Goal: Task Accomplishment & Management: Use online tool/utility

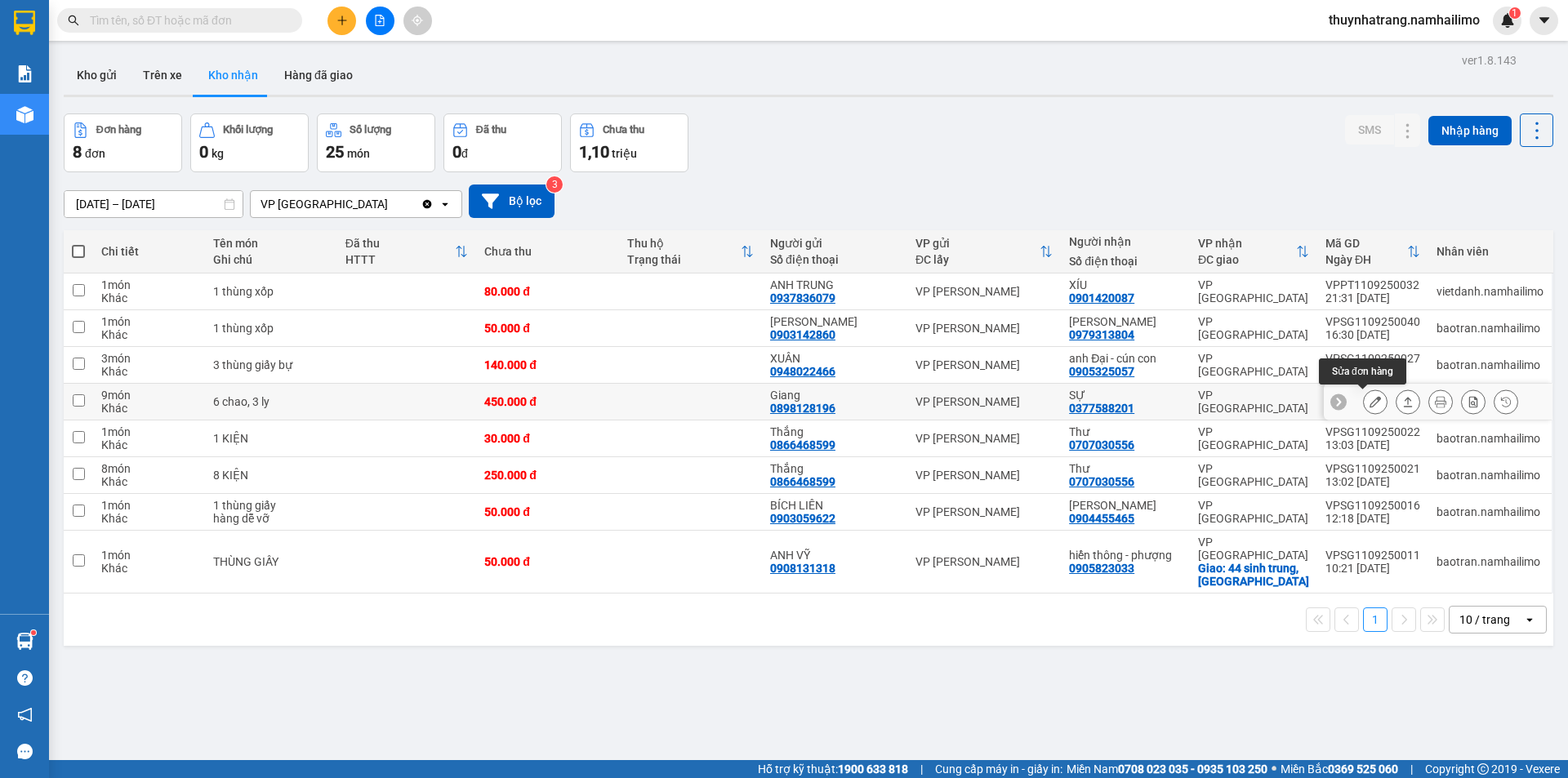
click at [1369, 403] on icon at bounding box center [1375, 402] width 12 height 12
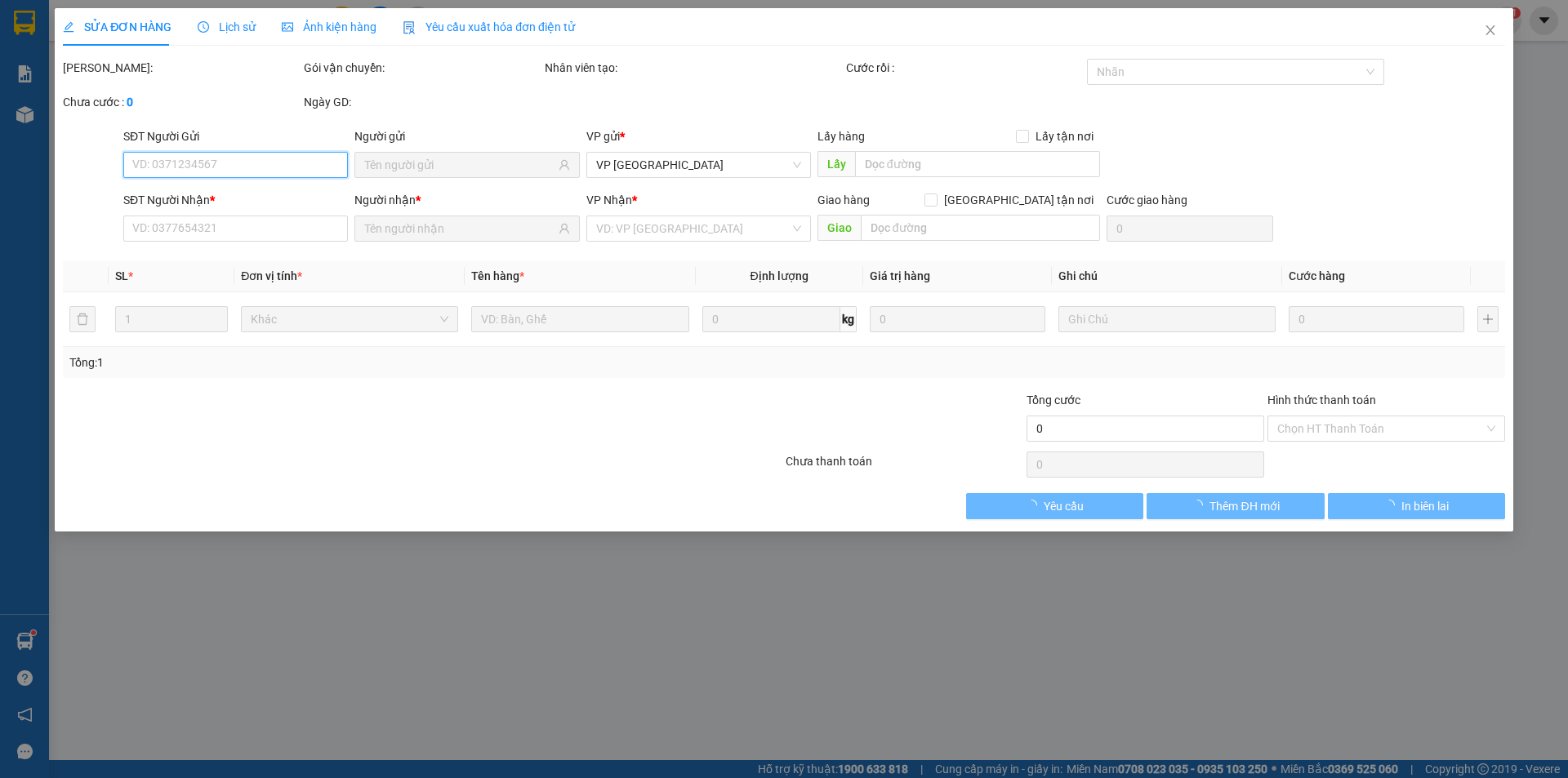
type input "0898128196"
type input "Giang"
type input "0377588201"
type input "SỰ"
type input "450.000"
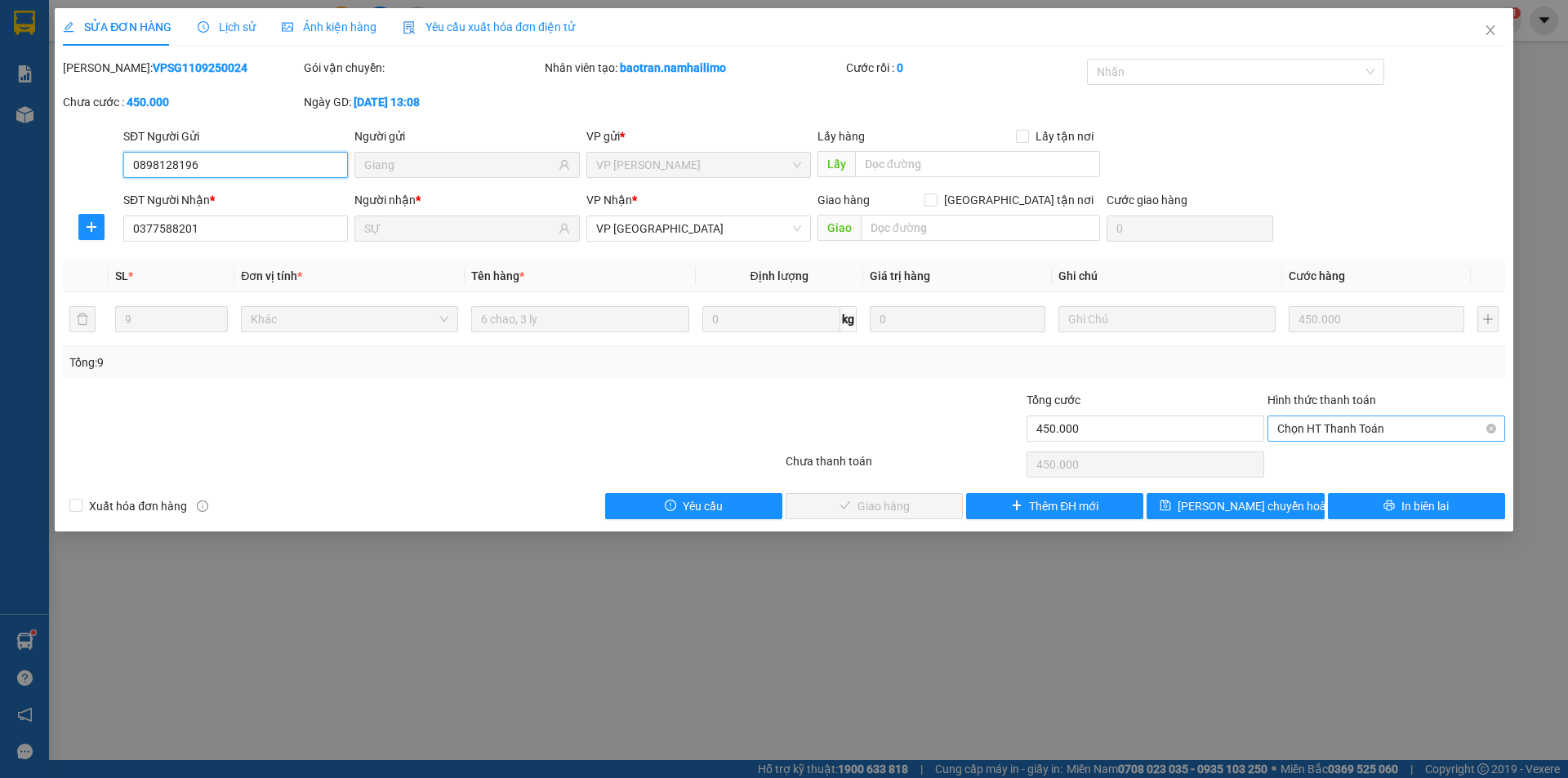
click at [1383, 430] on span "Chọn HT Thanh Toán" at bounding box center [1385, 428] width 218 height 24
click at [1353, 461] on div "Tại văn phòng" at bounding box center [1385, 461] width 218 height 18
type input "0"
drag, startPoint x: 881, startPoint y: 513, endPoint x: 890, endPoint y: 511, distance: 9.2
click at [890, 511] on span "Giao hàng" at bounding box center [884, 506] width 52 height 18
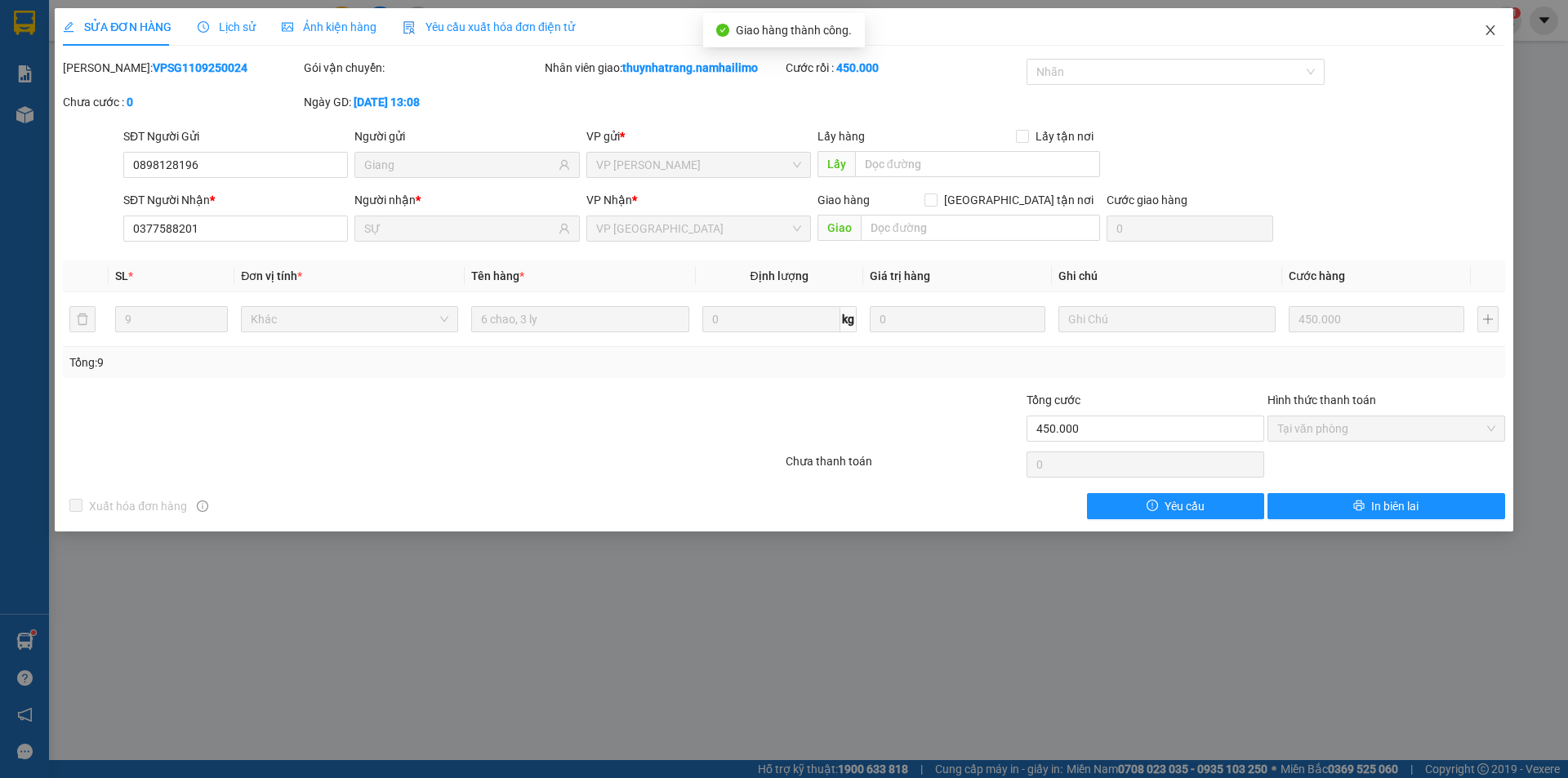
click at [1492, 33] on icon "close" at bounding box center [1489, 29] width 13 height 13
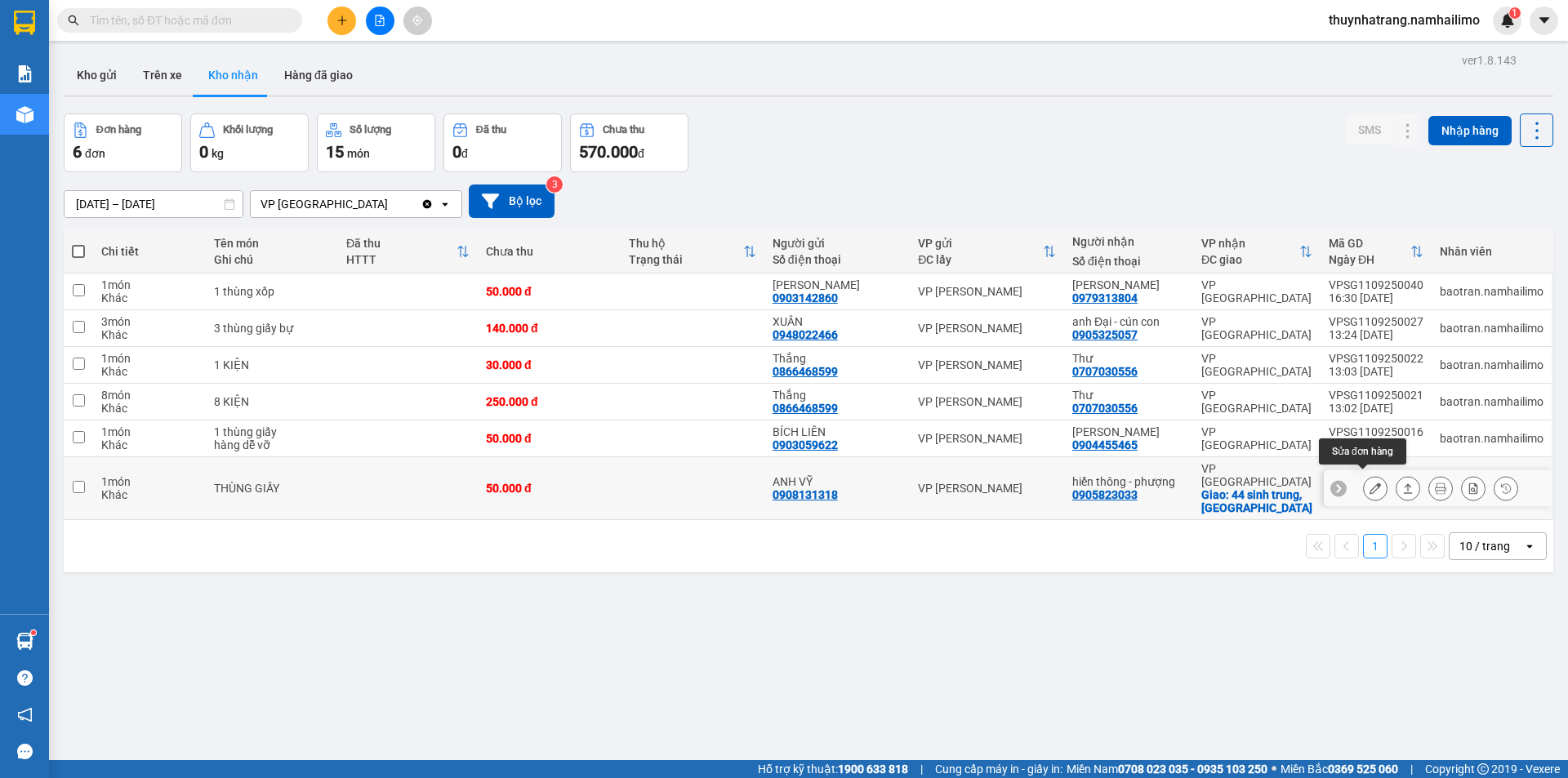
click at [1369, 484] on icon at bounding box center [1375, 489] width 12 height 12
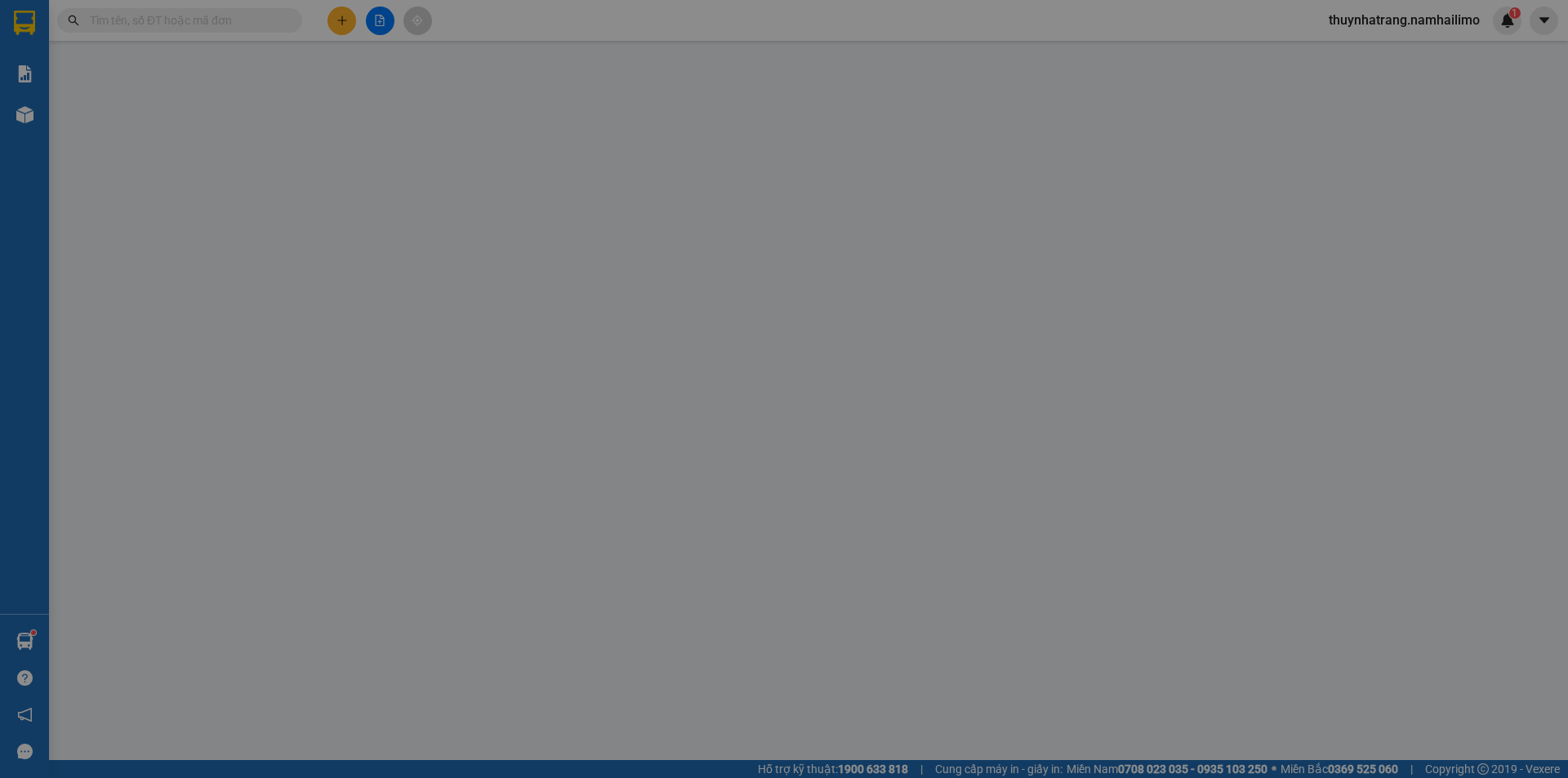
type input "0908131318"
type input "ANH VỸ"
type input "0905823033"
type input "hiển thông - phượng"
checkbox input "true"
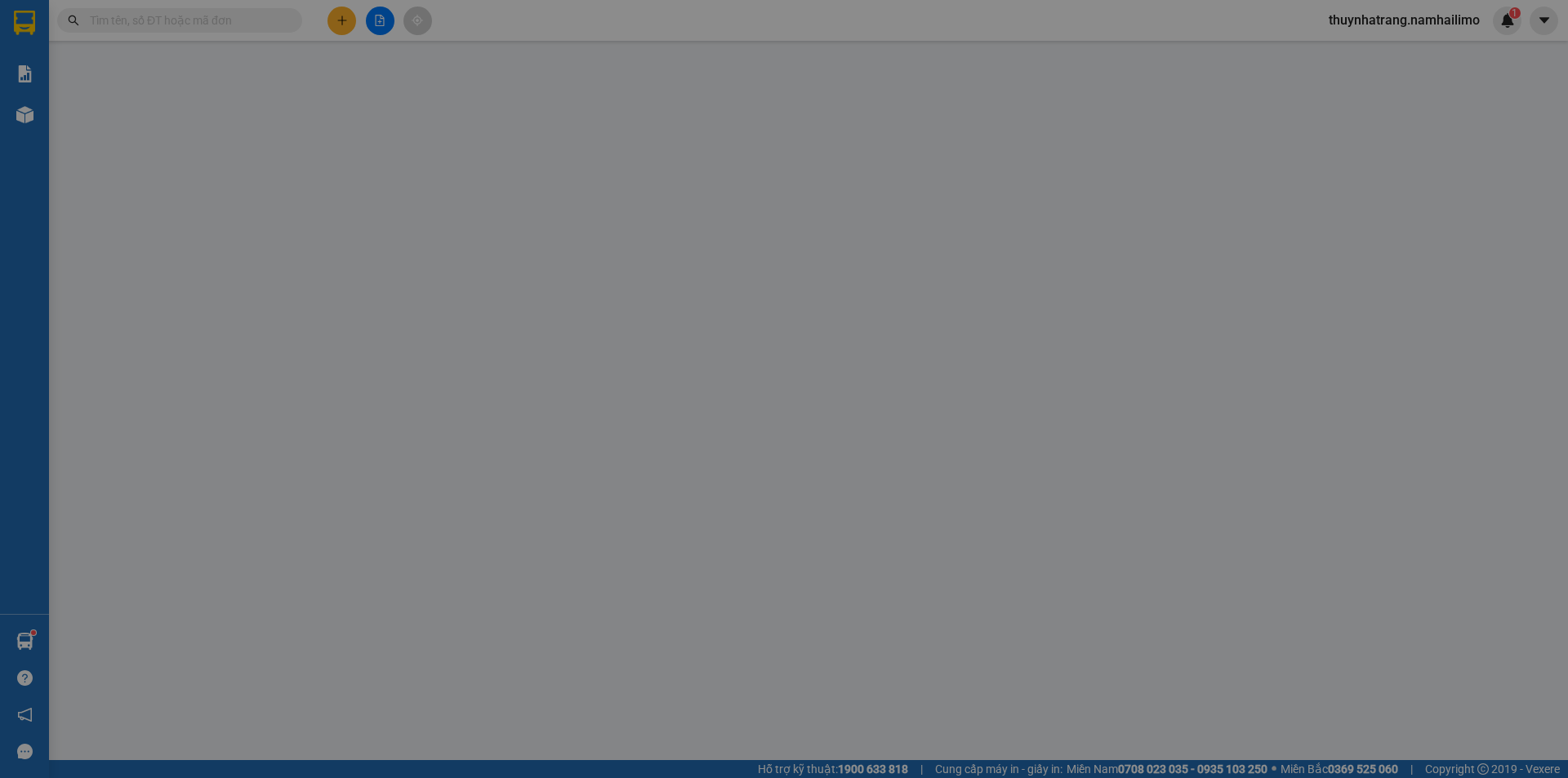
type input "44 sinh trung, [GEOGRAPHIC_DATA]"
type input "50.000"
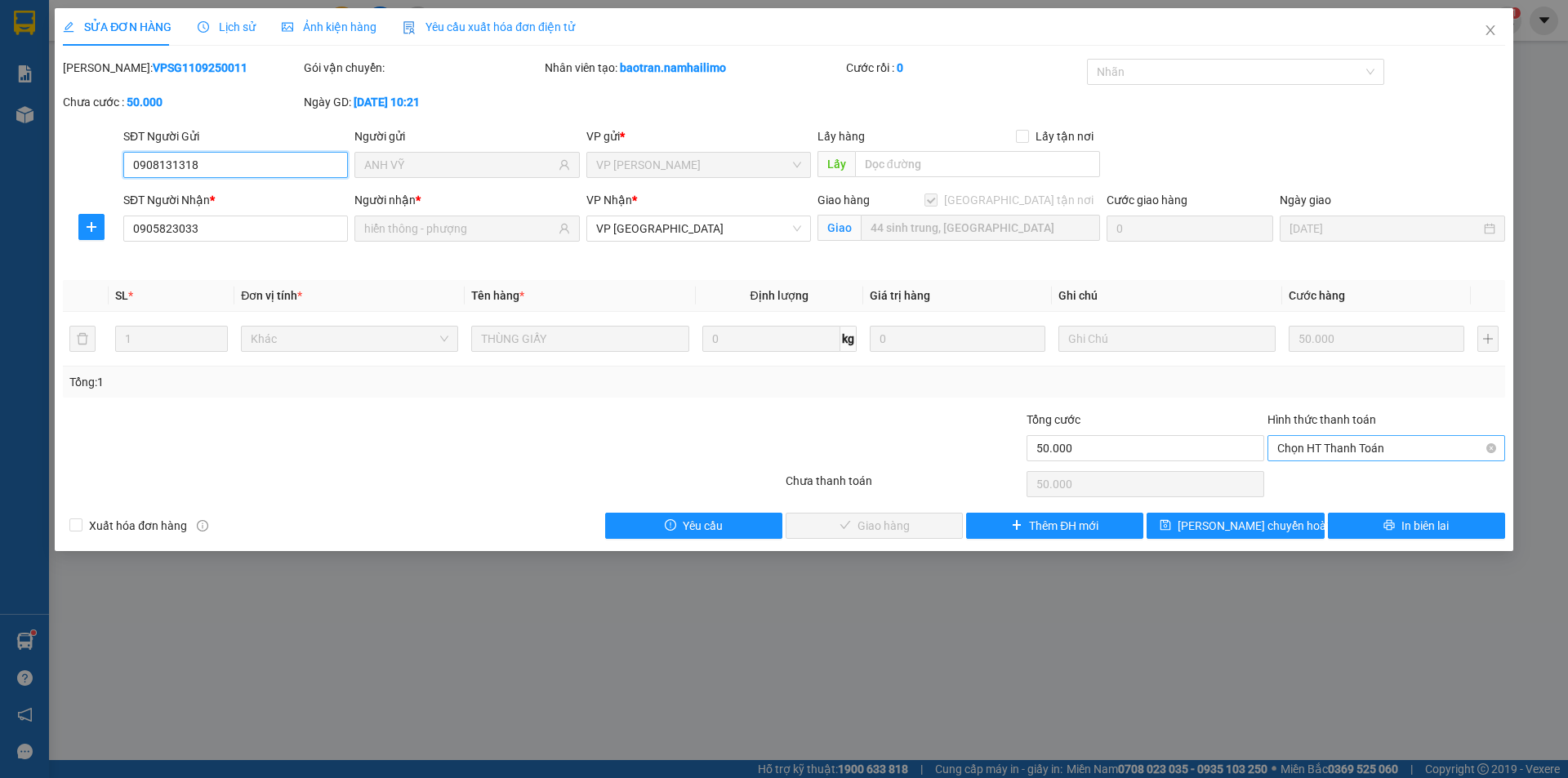
click at [1332, 442] on span "Chọn HT Thanh Toán" at bounding box center [1385, 448] width 218 height 24
click at [1326, 477] on div "Tại văn phòng" at bounding box center [1385, 481] width 218 height 18
type input "0"
drag, startPoint x: 885, startPoint y: 520, endPoint x: 896, endPoint y: 519, distance: 11.0
click at [886, 520] on span "Giao hàng" at bounding box center [884, 525] width 52 height 18
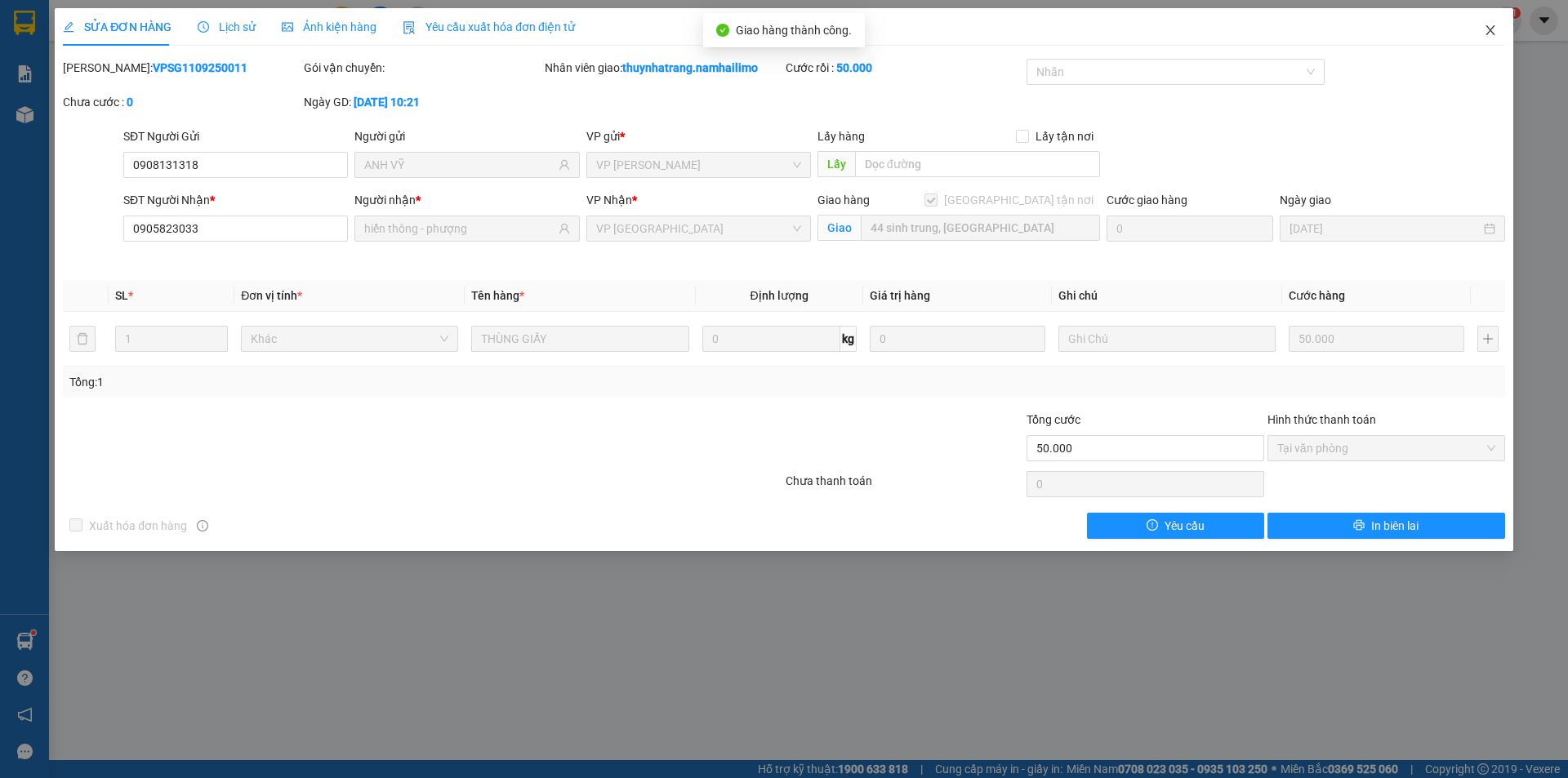
click at [1490, 28] on icon "close" at bounding box center [1489, 29] width 13 height 13
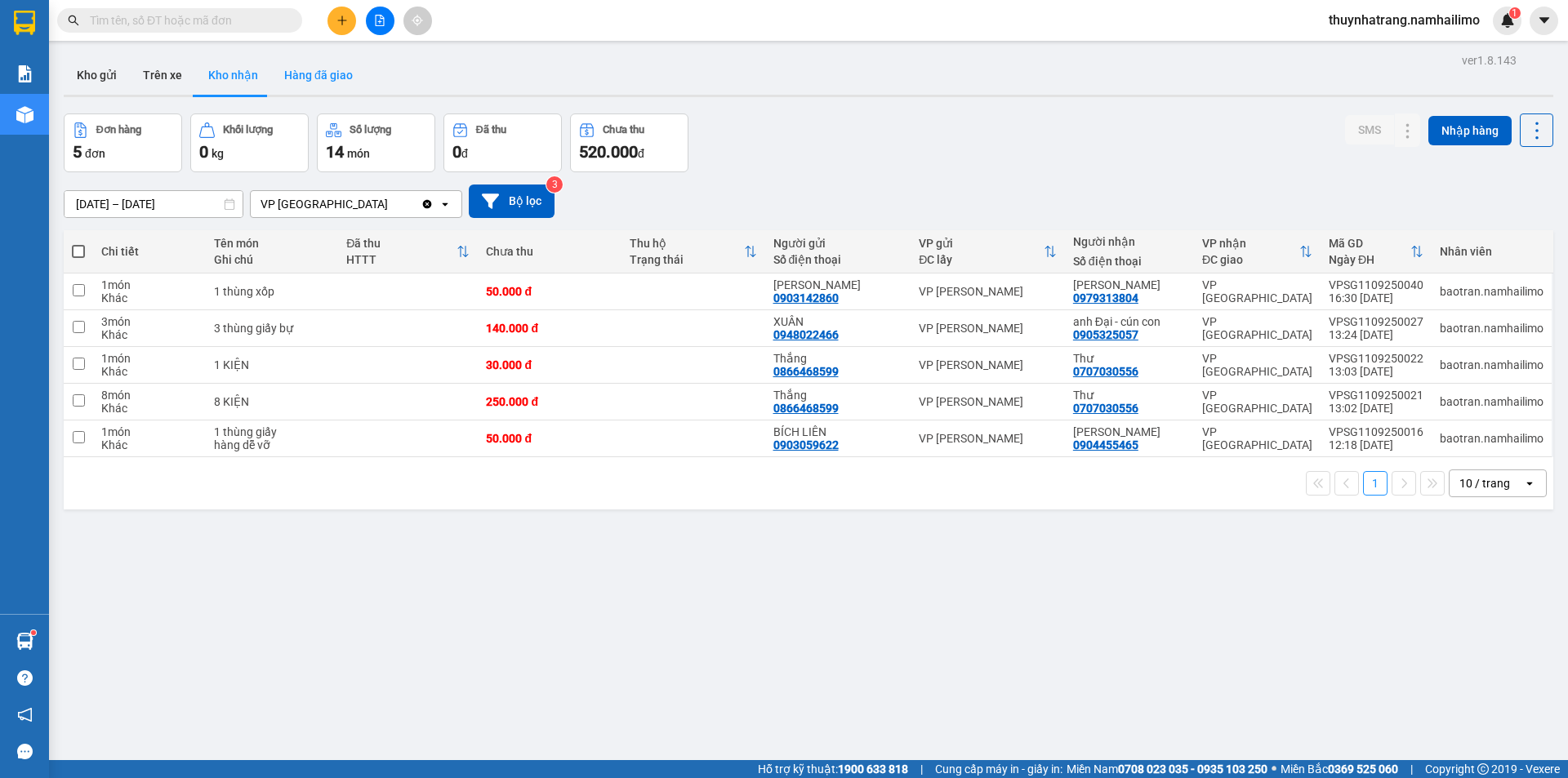
click at [315, 78] on button "Hàng đã giao" at bounding box center [318, 75] width 95 height 39
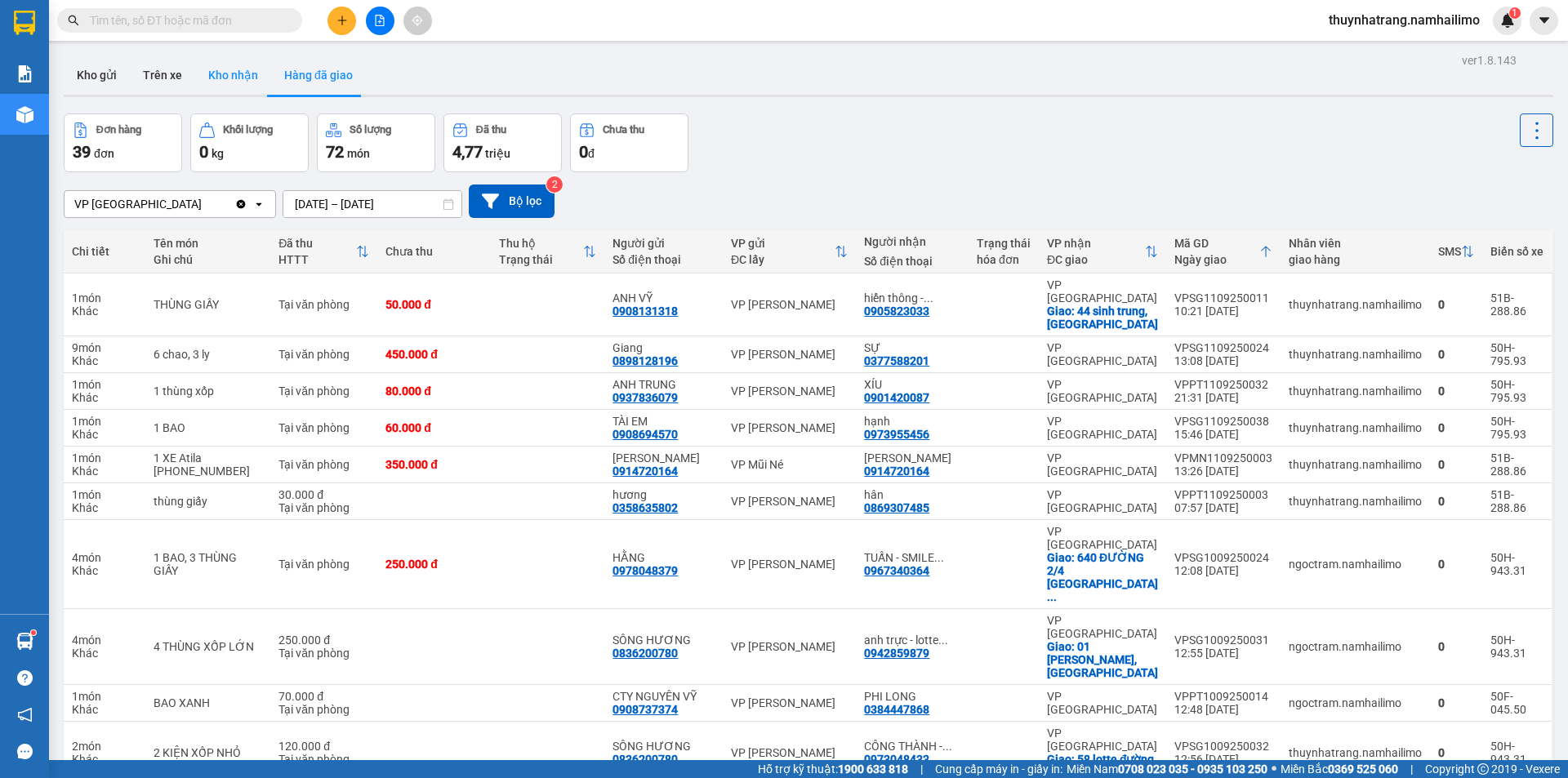
click at [241, 72] on button "Kho nhận" at bounding box center [233, 75] width 76 height 39
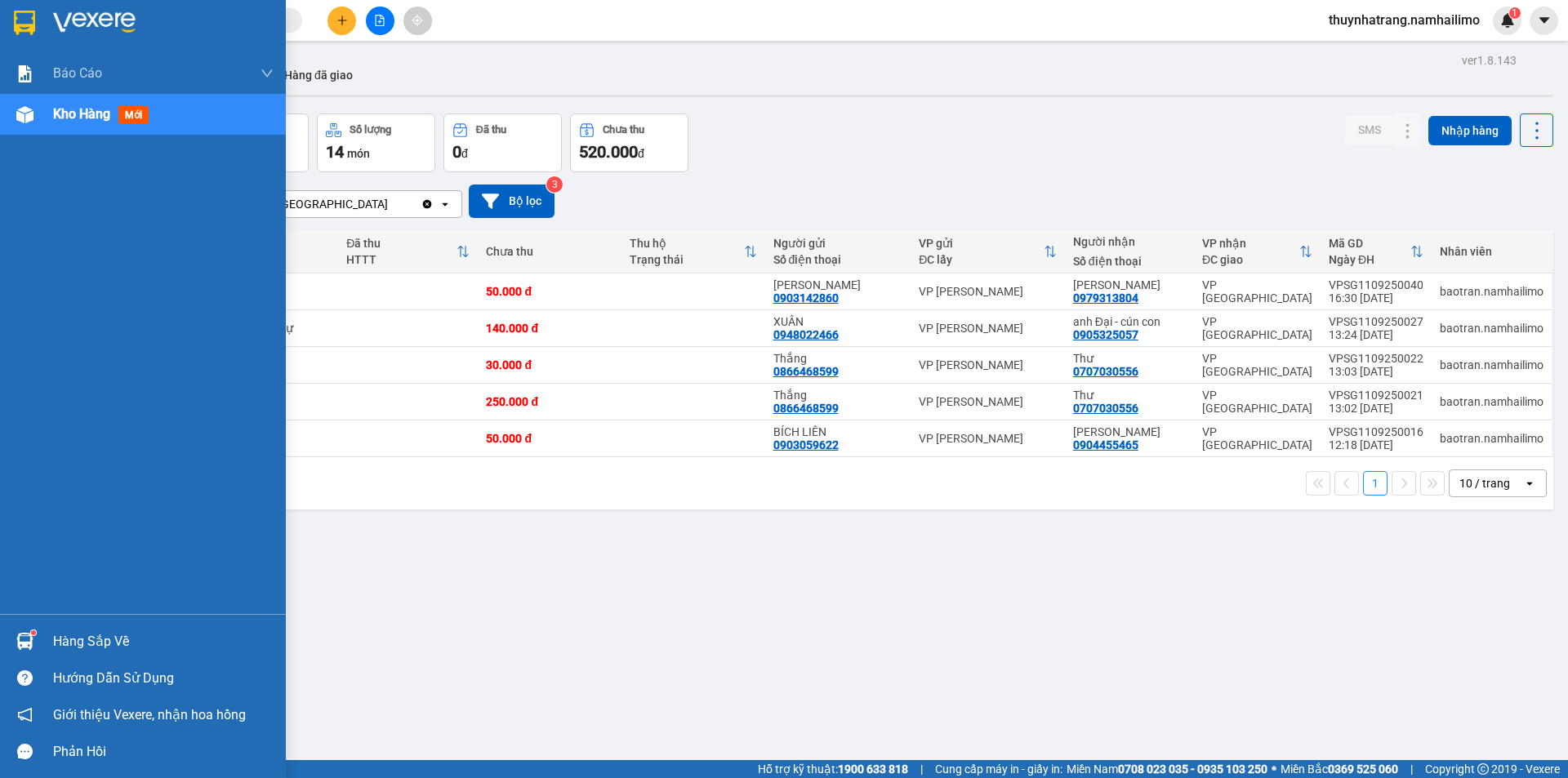
click at [78, 639] on div "Hàng sắp về" at bounding box center [163, 641] width 220 height 24
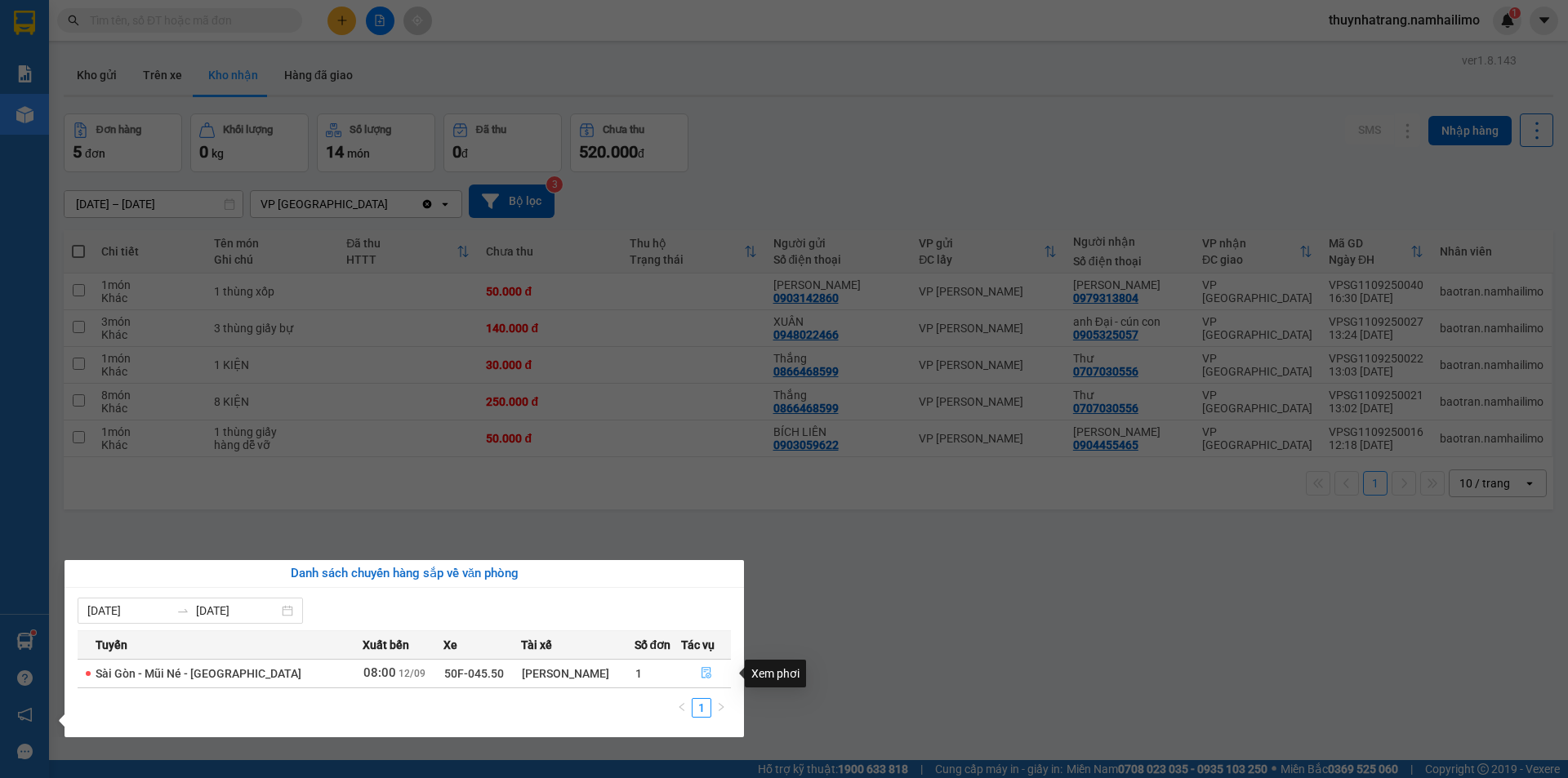
click at [710, 675] on button "button" at bounding box center [706, 673] width 49 height 26
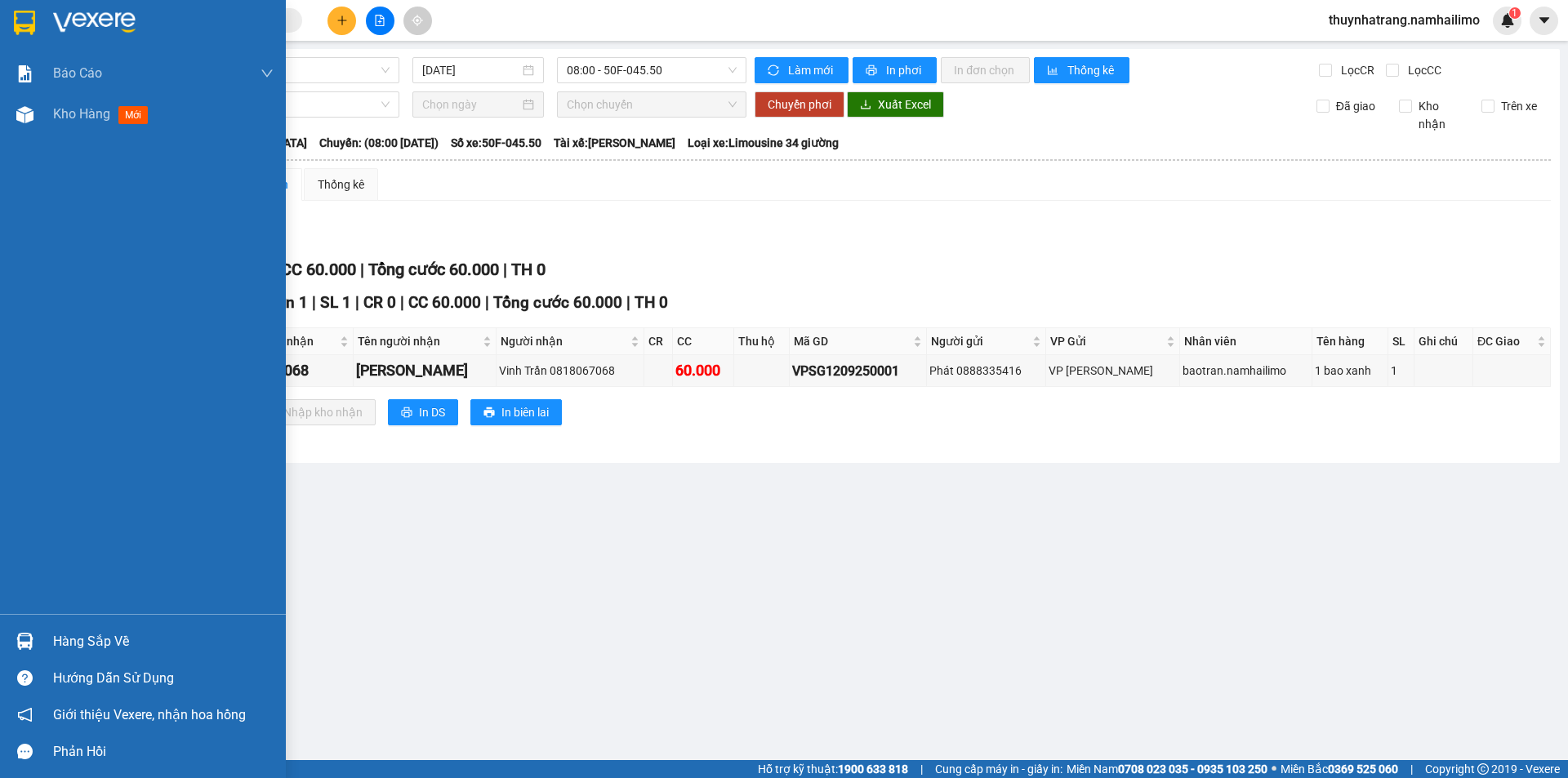
click at [79, 19] on img at bounding box center [94, 22] width 83 height 24
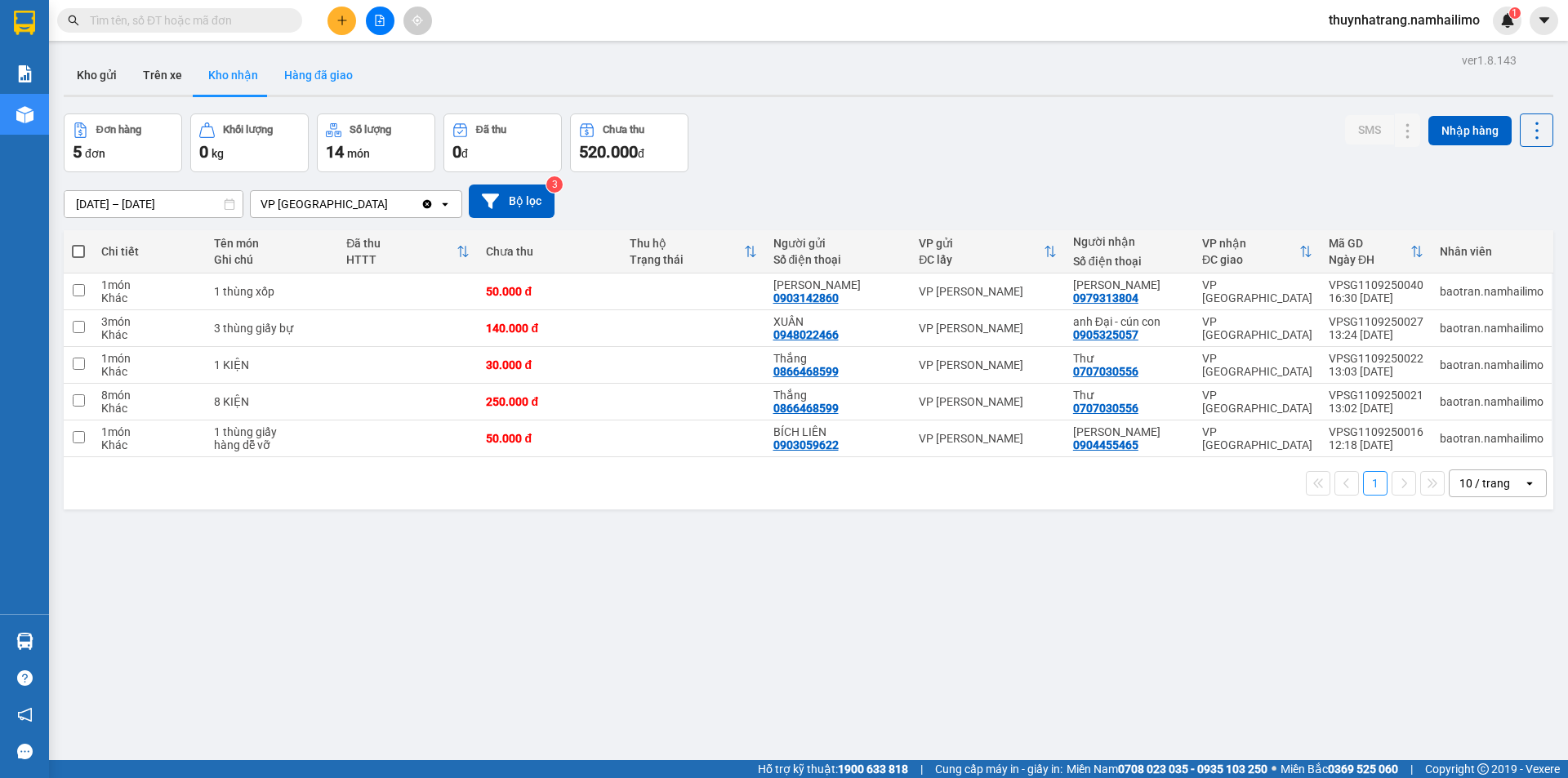
click at [316, 77] on button "Hàng đã giao" at bounding box center [318, 75] width 95 height 39
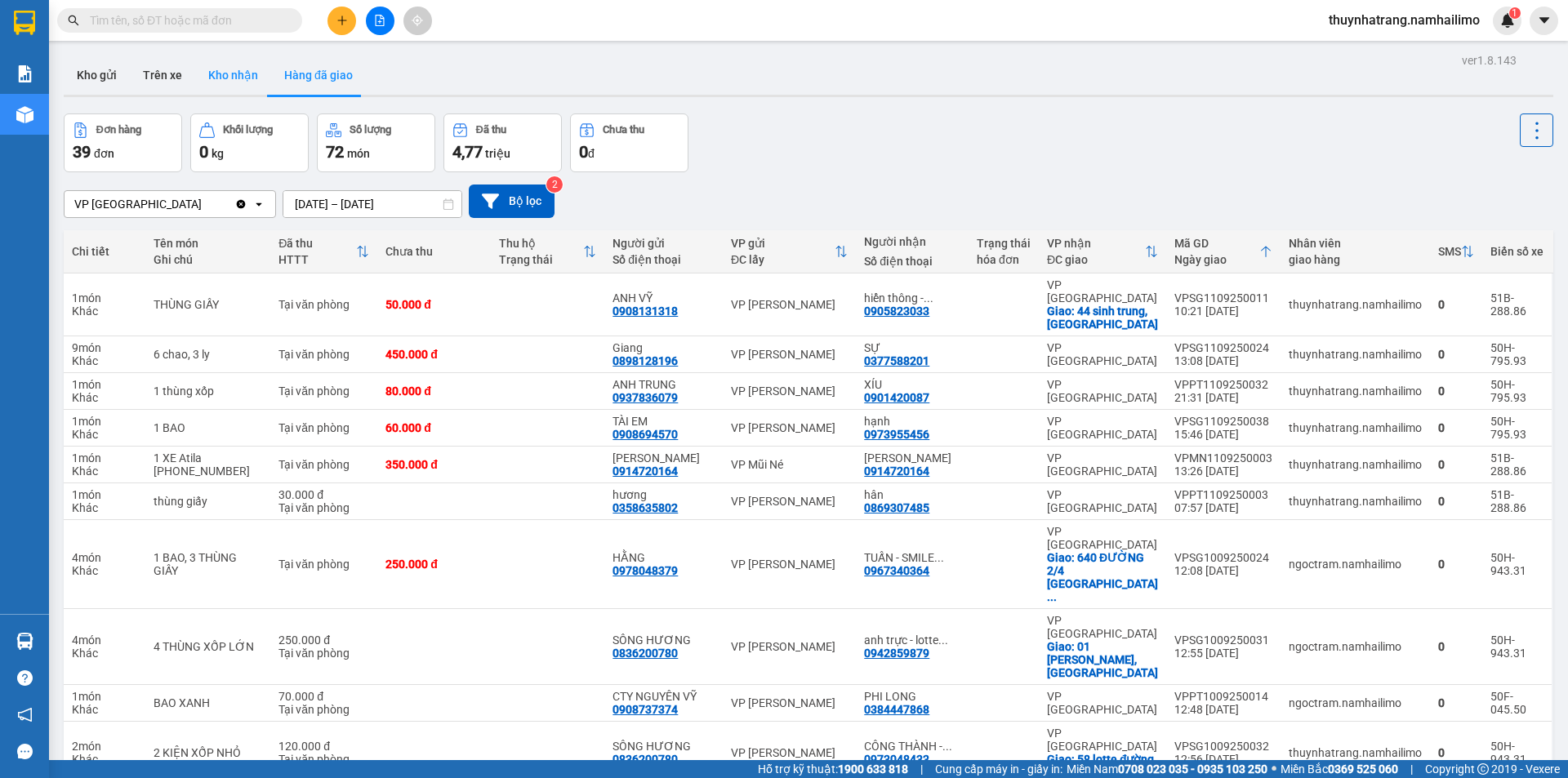
click at [234, 75] on button "Kho nhận" at bounding box center [233, 75] width 76 height 39
